Goal: Transaction & Acquisition: Purchase product/service

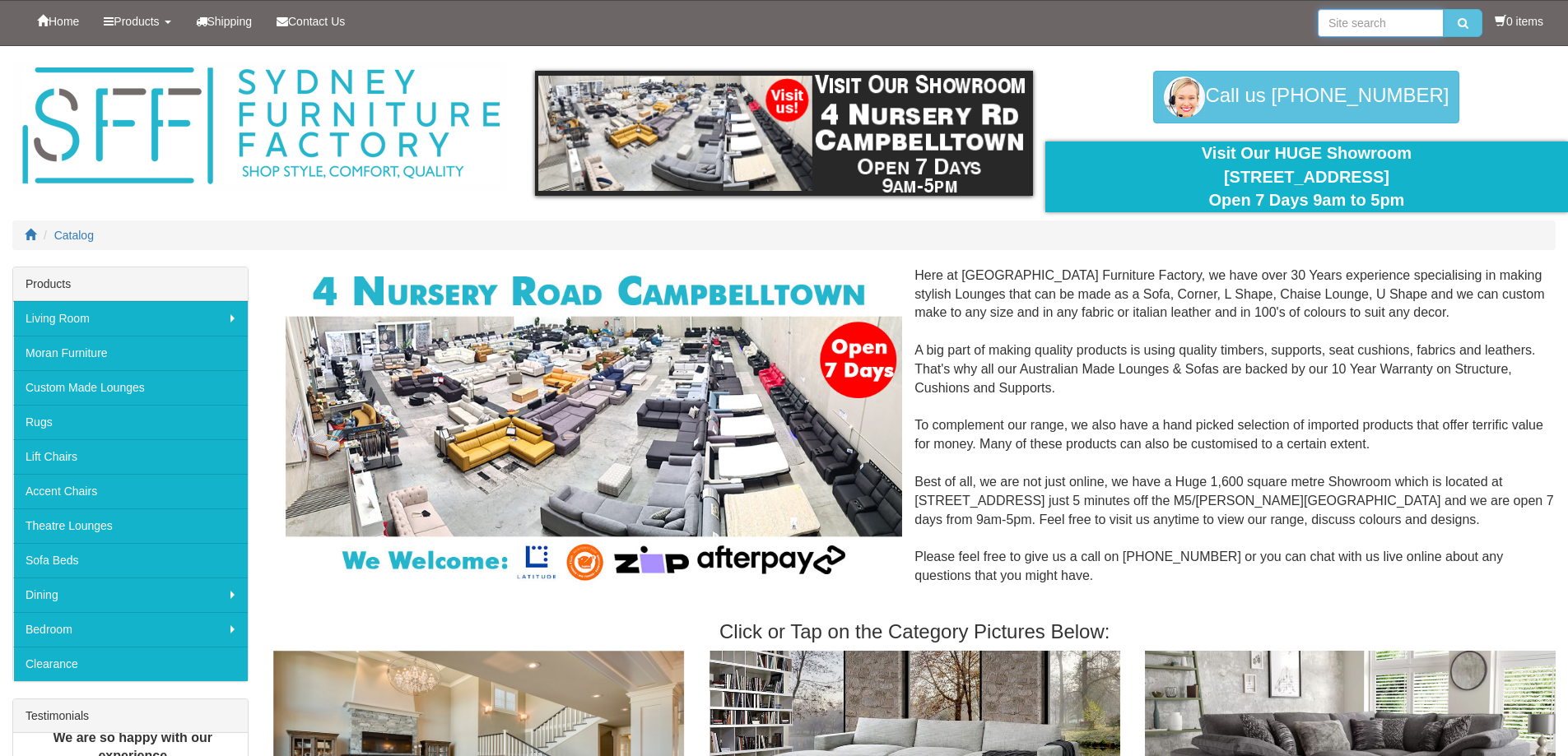
click at [1348, 15] on input "search" at bounding box center [1381, 23] width 126 height 28
type input "office desk"
click at [1445, 28] on button "submit" at bounding box center [1462, 23] width 38 height 28
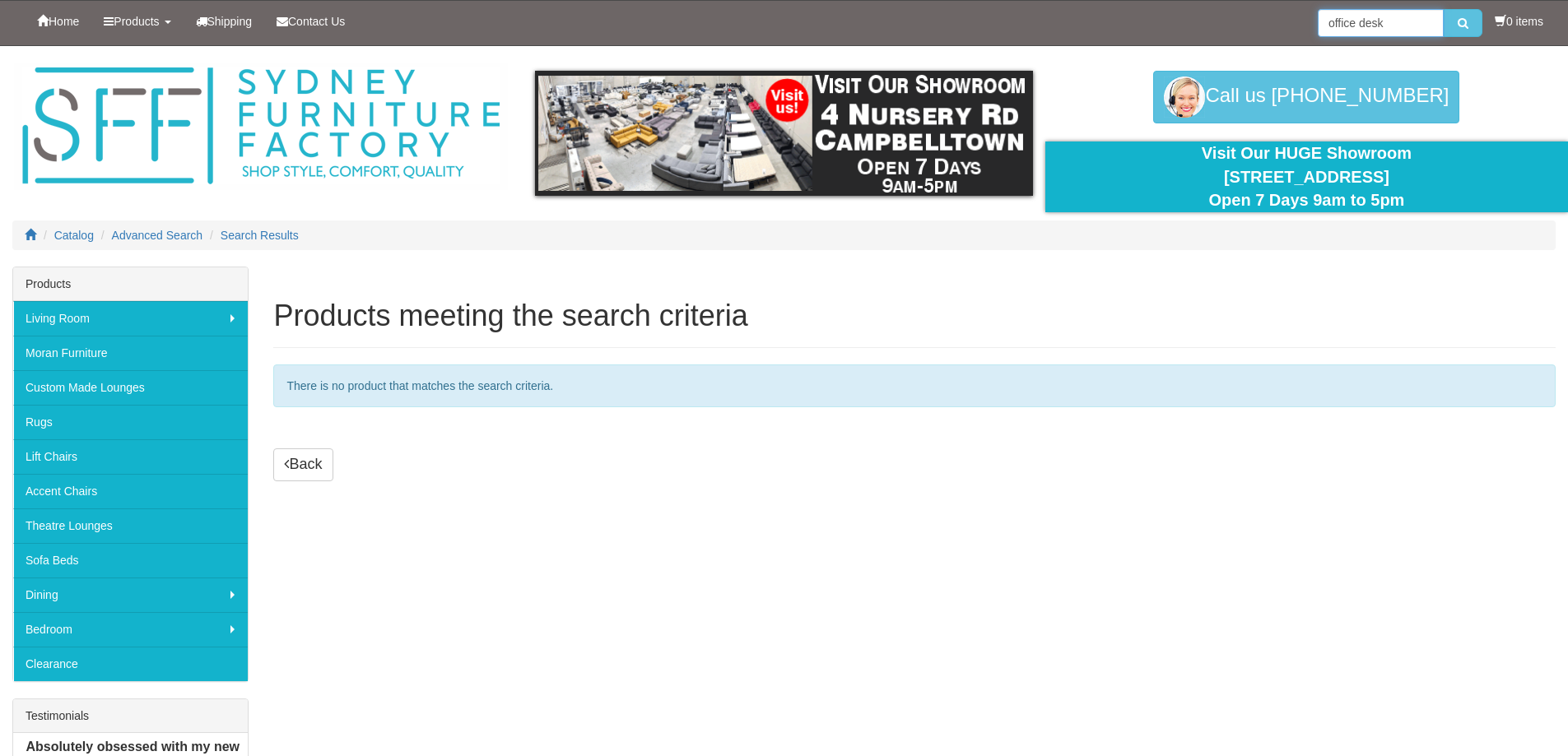
drag, startPoint x: 1343, startPoint y: 34, endPoint x: 1076, endPoint y: 37, distance: 267.0
click at [1076, 37] on div "Home Products Living Room Lounges Sofas Australian Made Lounges Corner Modular …" at bounding box center [784, 23] width 1543 height 44
type input "desk"
click at [1468, 23] on button "submit" at bounding box center [1462, 23] width 38 height 28
